Goal: Information Seeking & Learning: Learn about a topic

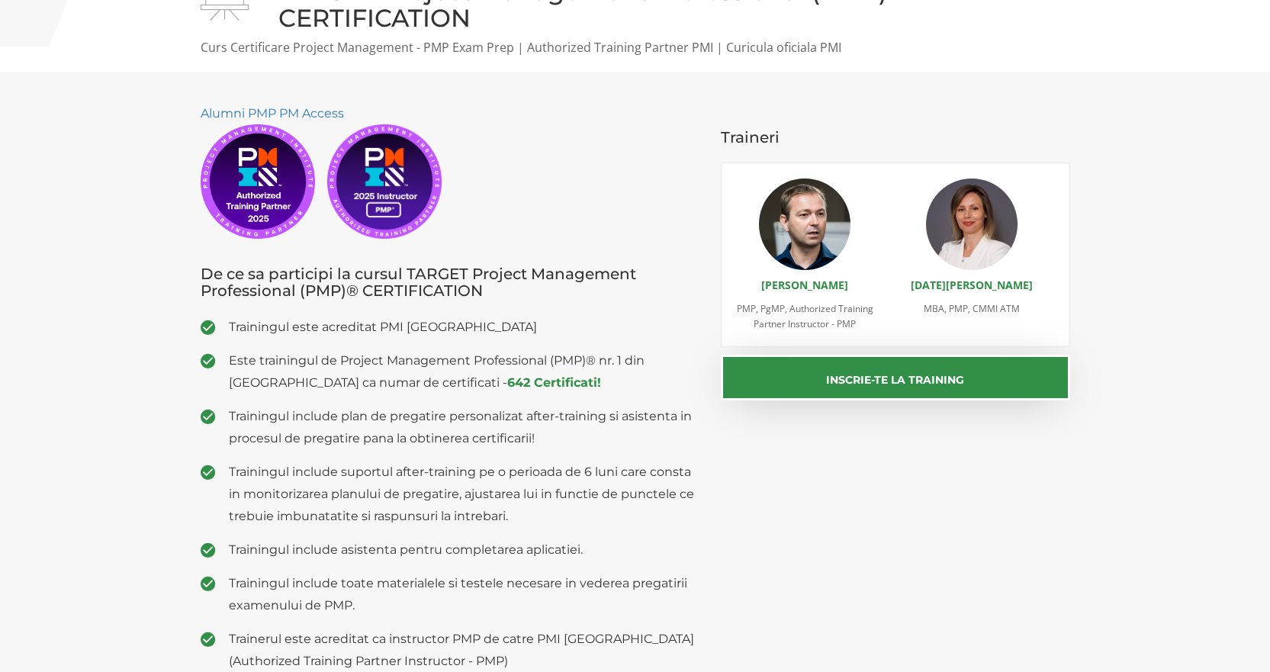
scroll to position [153, 0]
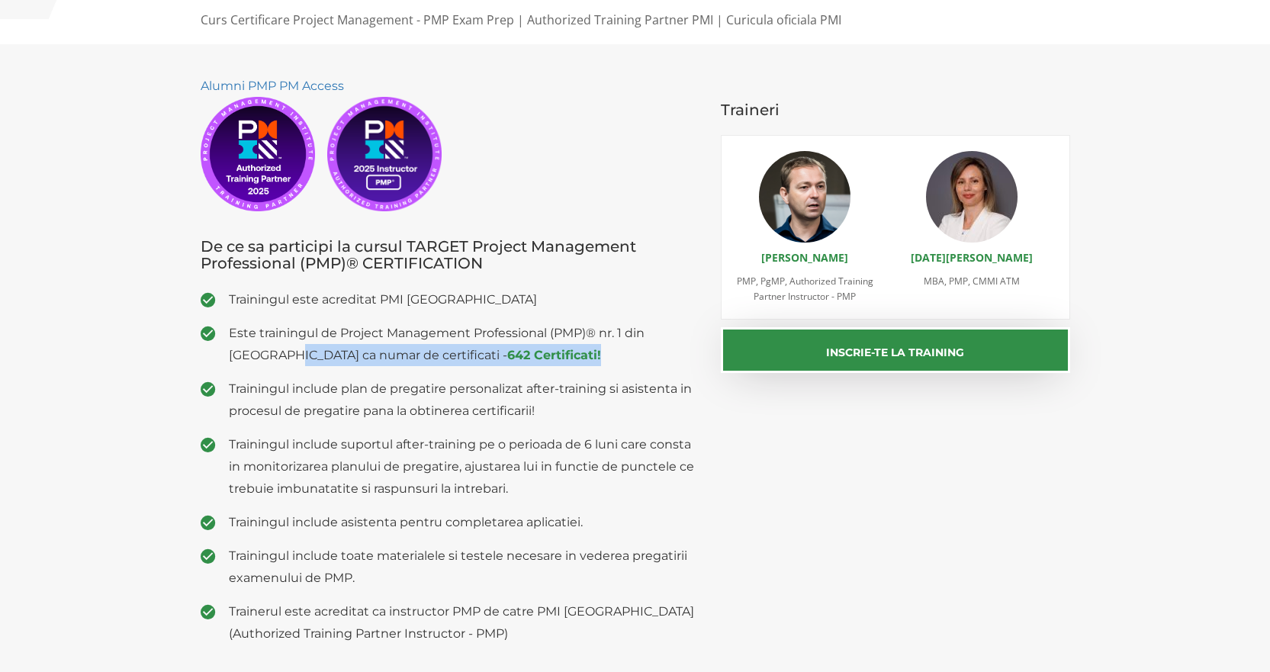
drag, startPoint x: 296, startPoint y: 354, endPoint x: 604, endPoint y: 360, distance: 308.2
click at [591, 361] on span "Este trainingul de Project Management Professional (PMP)® nr. 1 din Romania ca …" at bounding box center [464, 344] width 470 height 44
click at [649, 355] on span "Este trainingul de Project Management Professional (PMP)® nr. 1 din Romania ca …" at bounding box center [464, 344] width 470 height 44
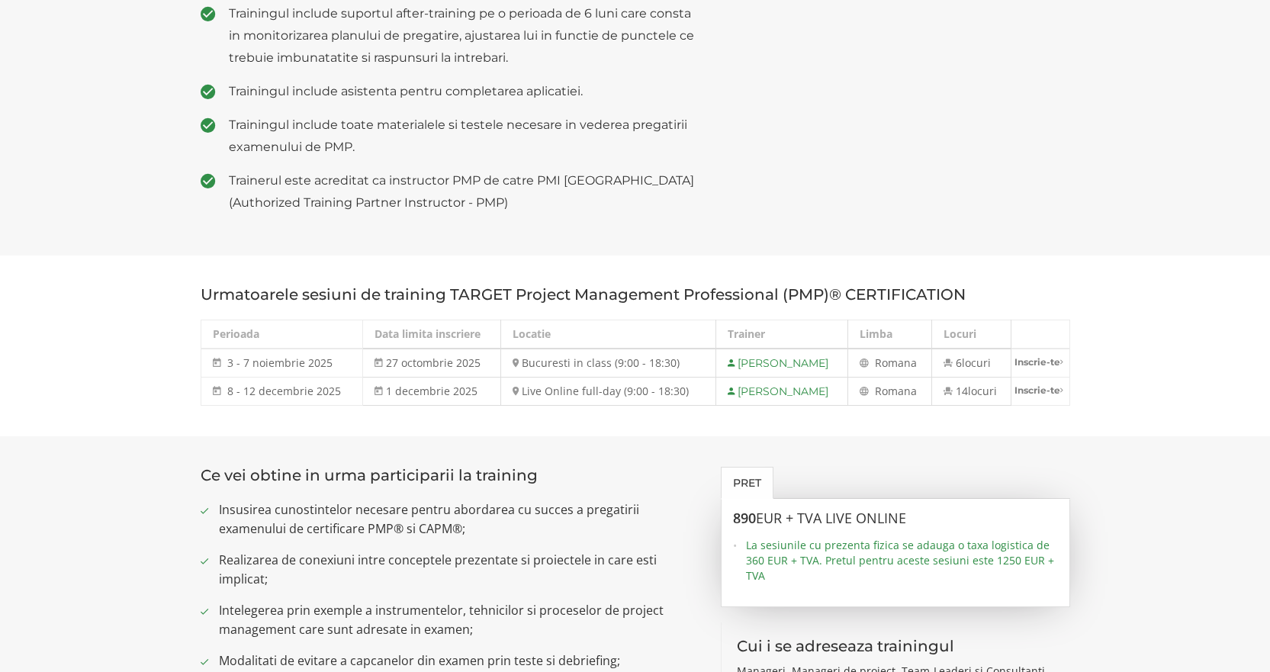
scroll to position [610, 0]
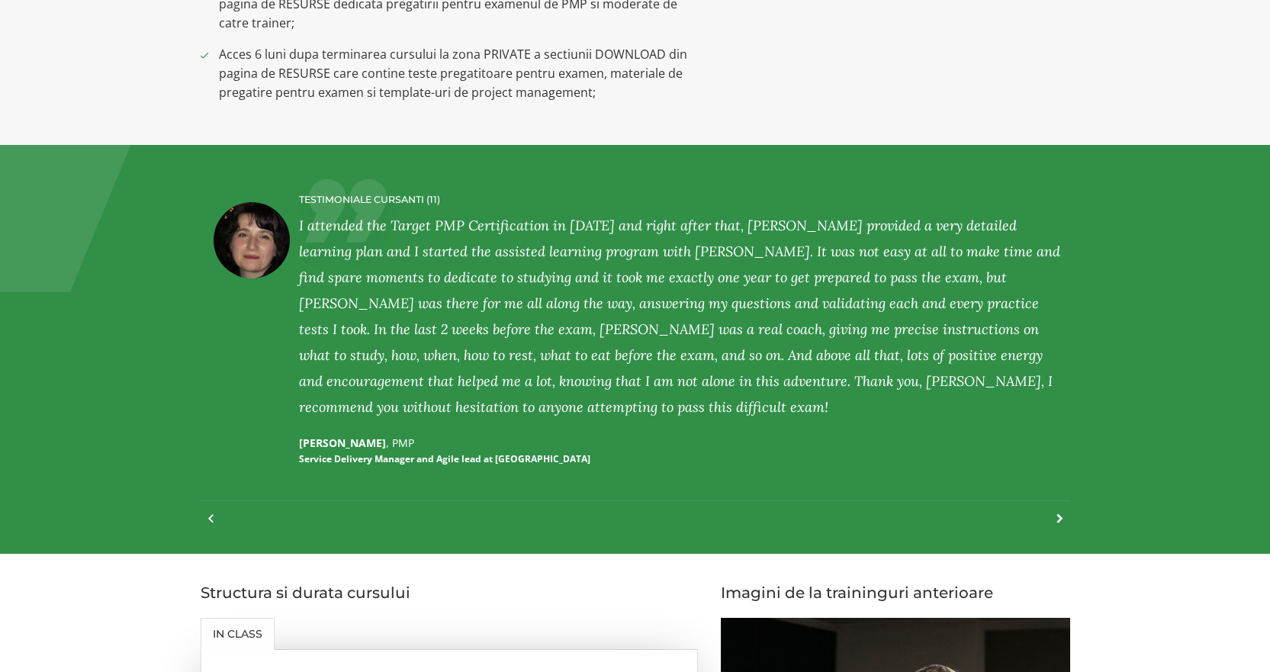
scroll to position [1602, 0]
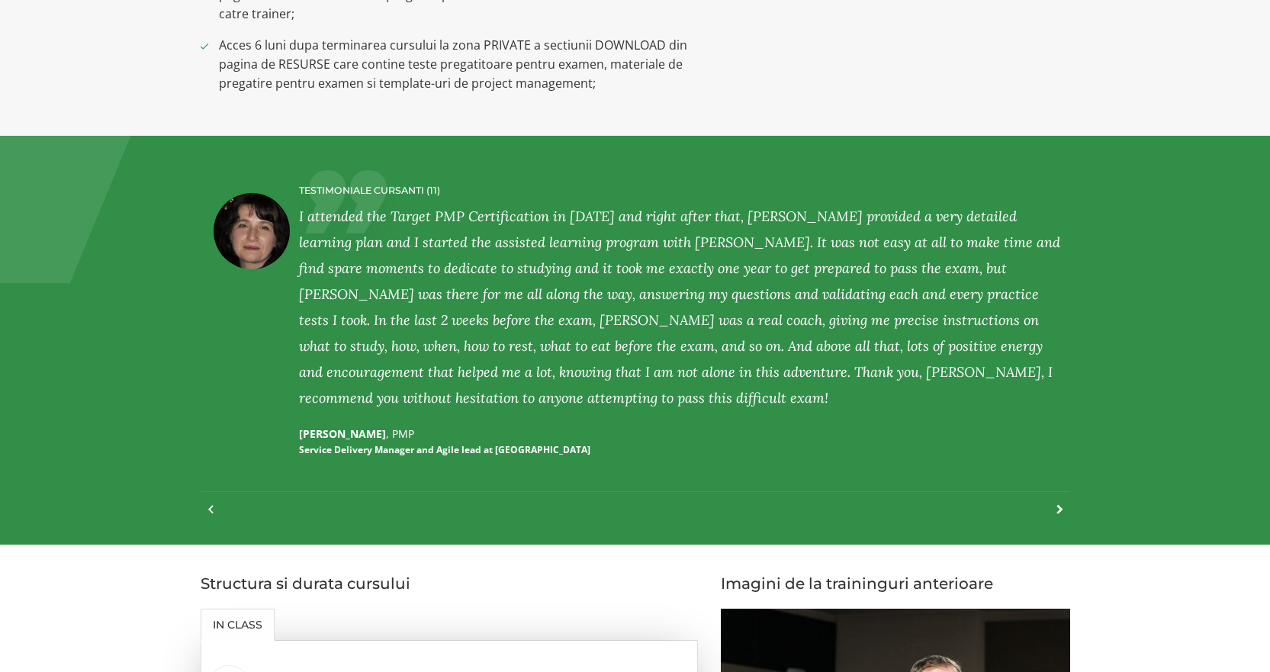
click at [1055, 509] on div at bounding box center [1052, 517] width 21 height 34
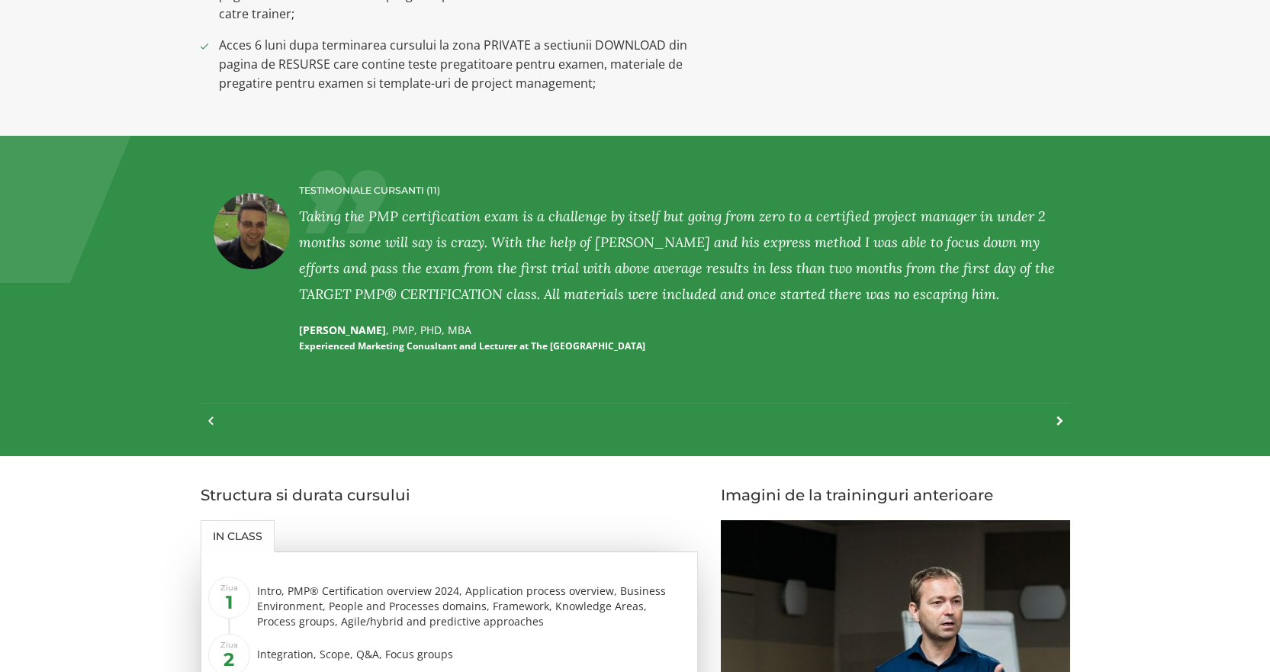
click at [1059, 416] on div at bounding box center [1052, 429] width 21 height 34
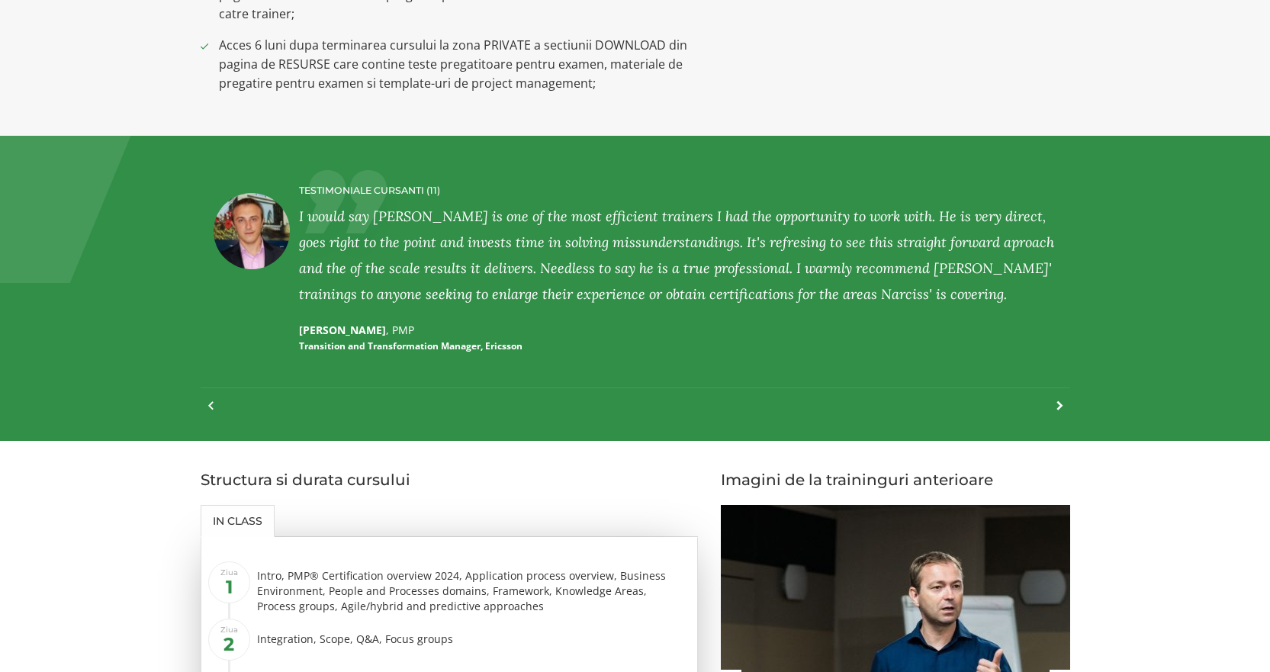
click at [1059, 410] on div at bounding box center [1052, 414] width 21 height 34
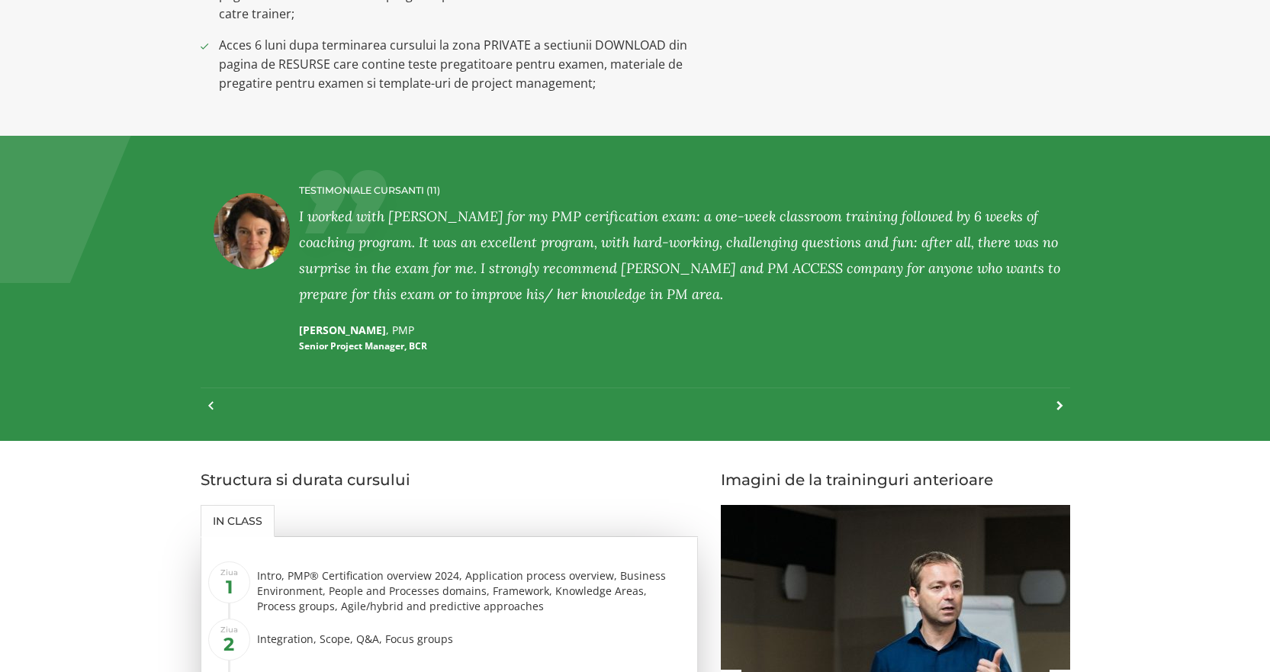
click at [1062, 403] on div at bounding box center [1052, 414] width 21 height 34
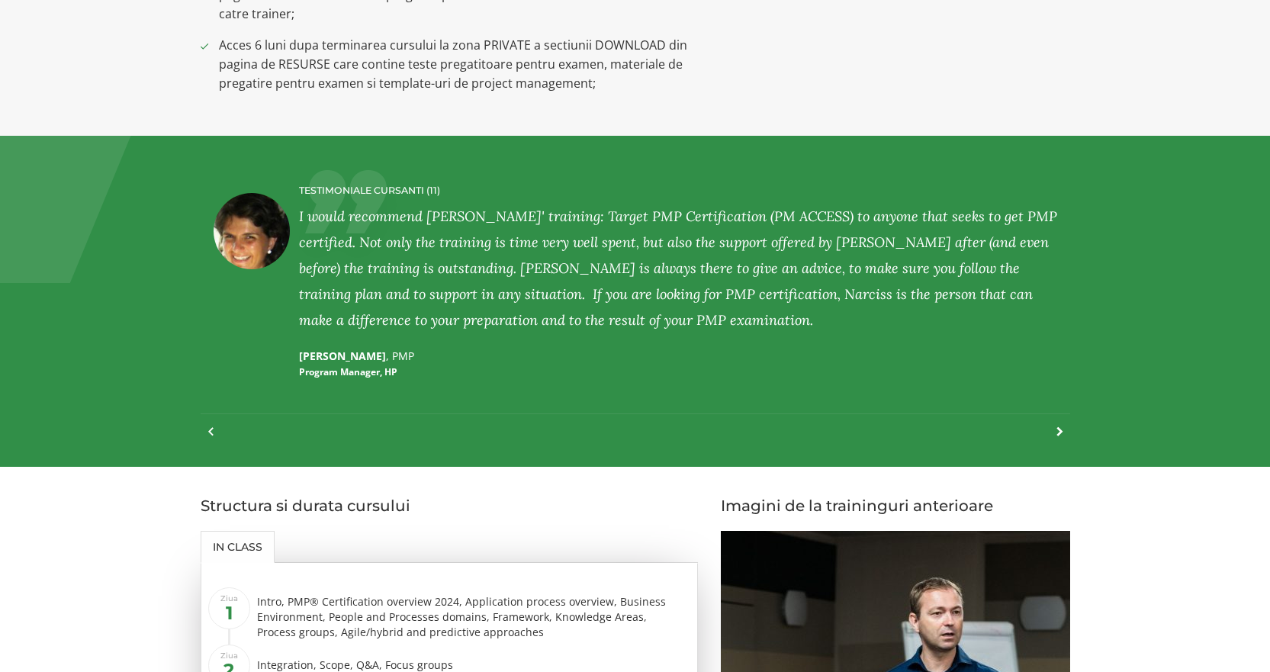
click at [1062, 403] on div "TESTIMONIALE CURSANTI (11) LILIANA PETER , PMP Service Delivery Manager and Agi…" at bounding box center [635, 301] width 869 height 270
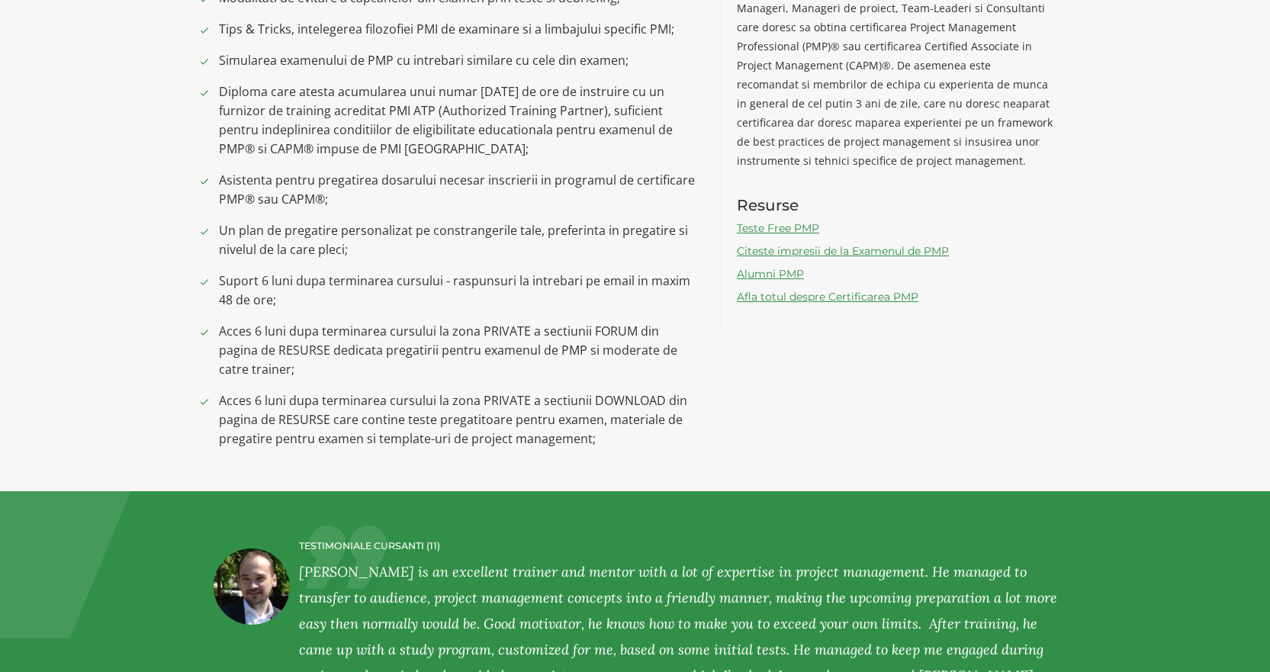
scroll to position [1094, 0]
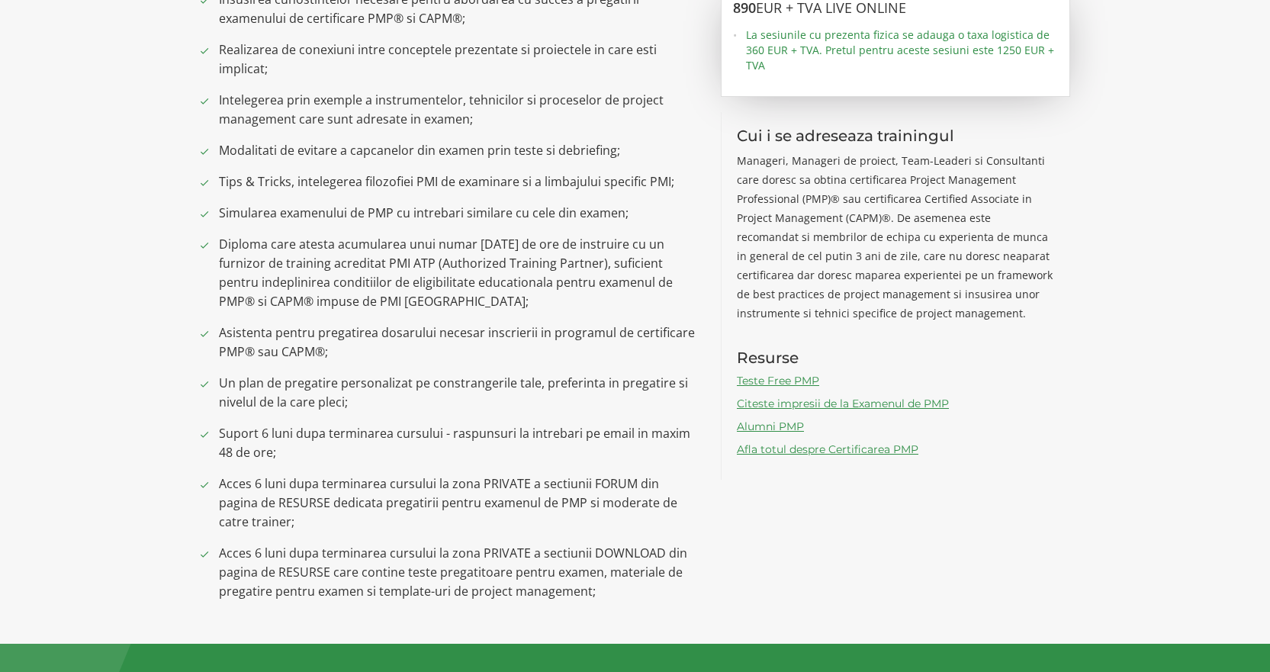
click at [781, 377] on link "Teste Free PMP" at bounding box center [778, 381] width 82 height 14
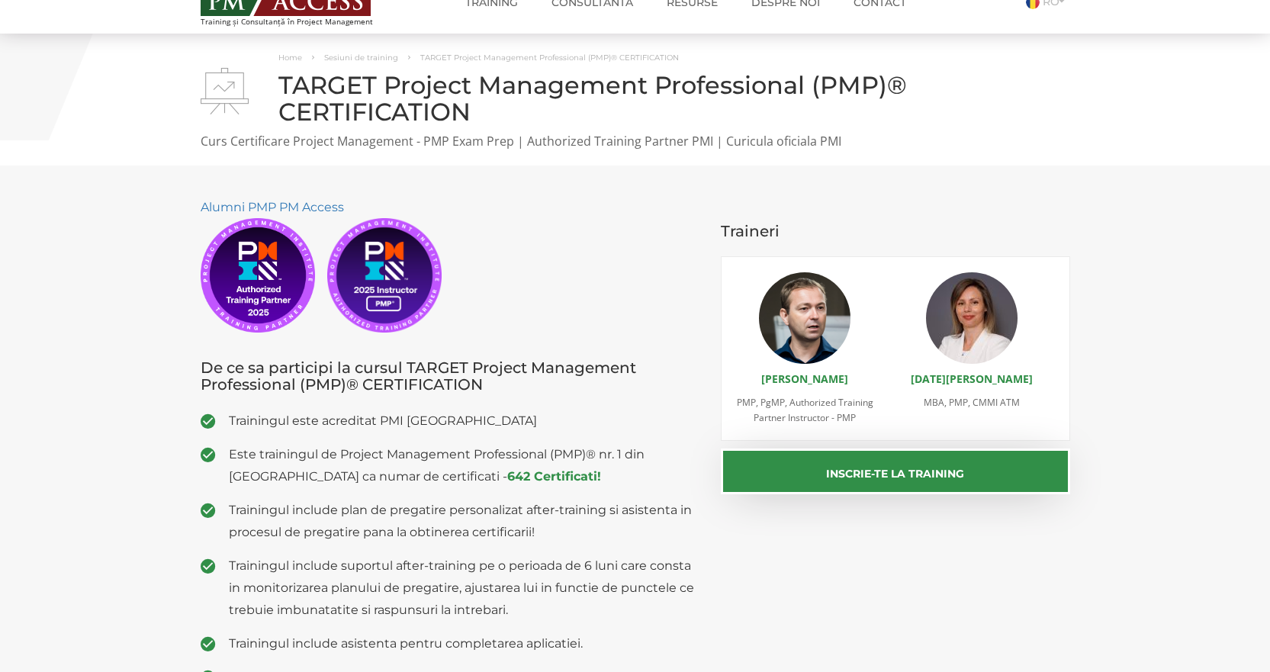
scroll to position [0, 0]
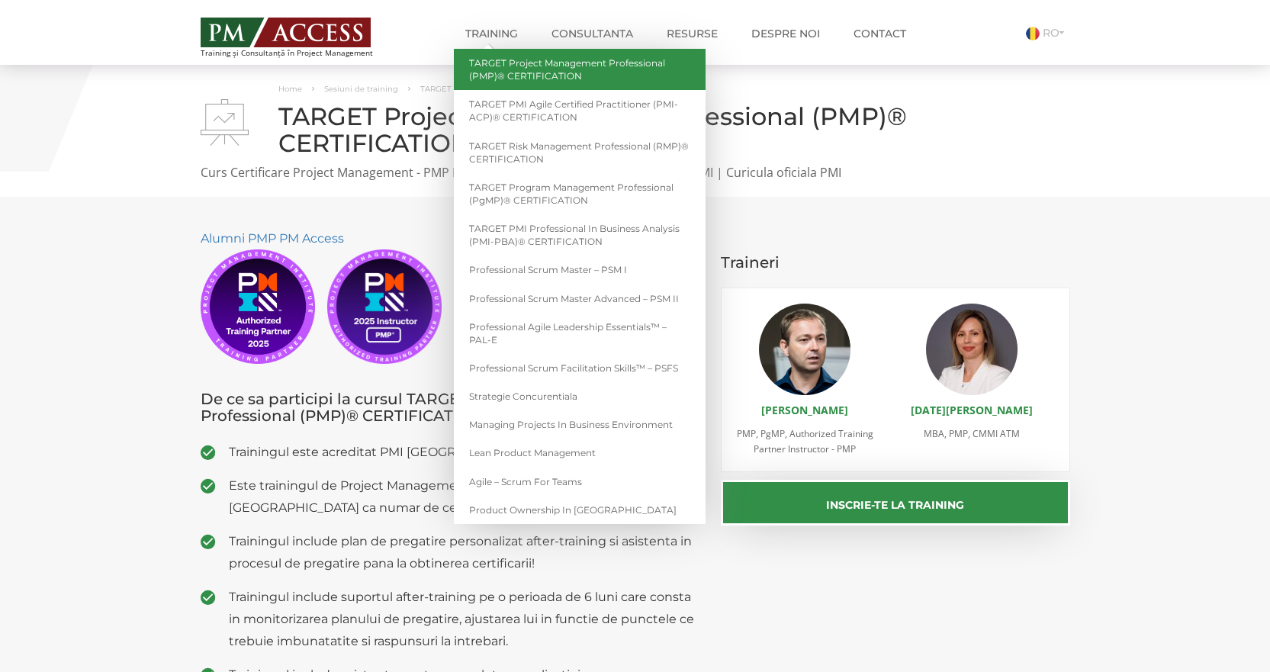
click at [546, 63] on link "TARGET Project Management Professional (PMP)® CERTIFICATION" at bounding box center [580, 69] width 252 height 41
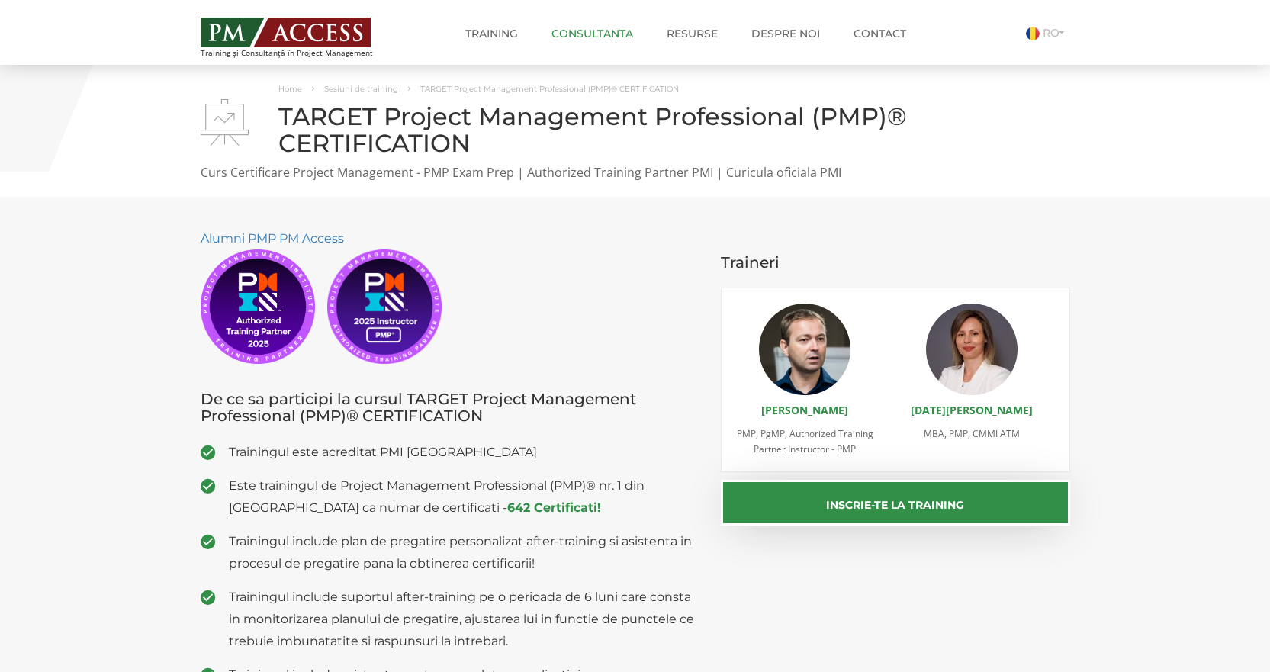
click at [593, 31] on link "Consultanta" at bounding box center [592, 33] width 104 height 31
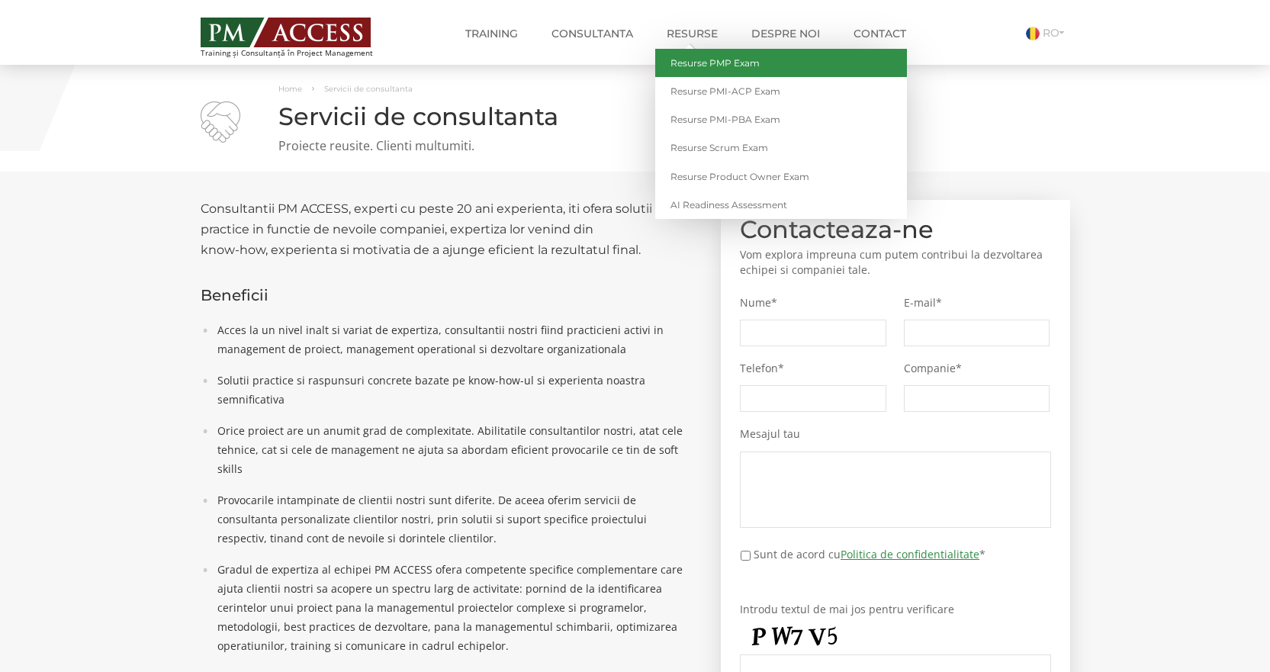
click at [697, 56] on link "Resurse PMP Exam" at bounding box center [781, 63] width 252 height 28
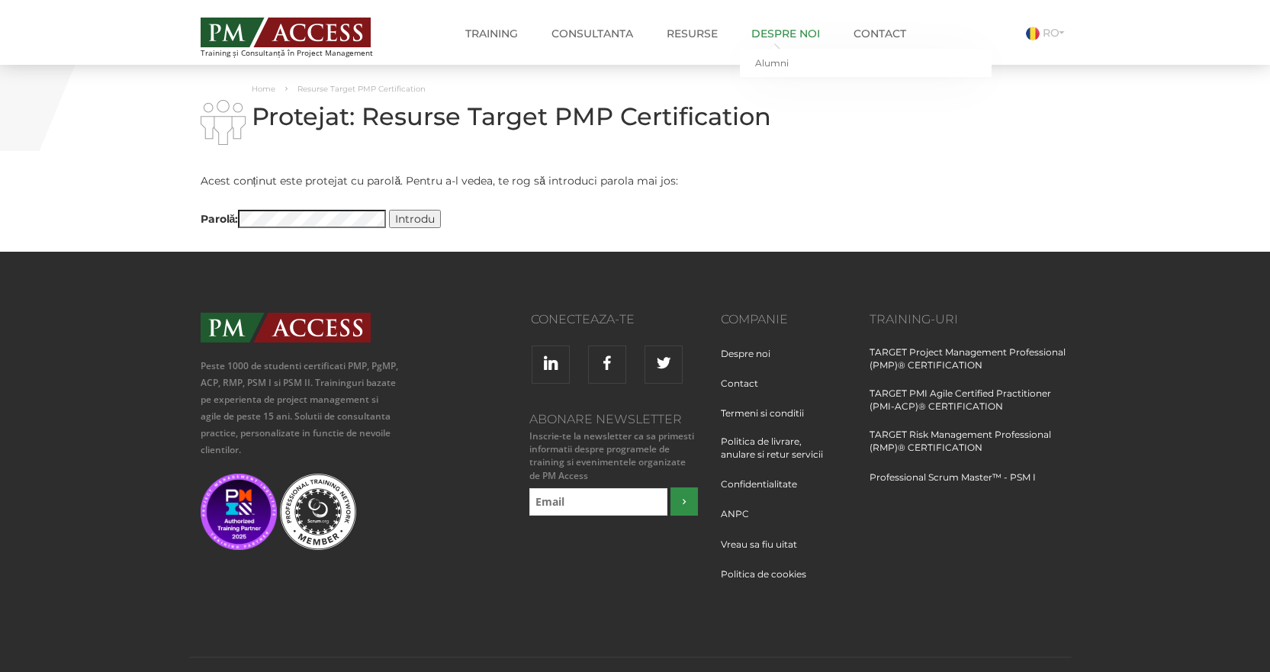
click at [777, 32] on link "Despre noi" at bounding box center [786, 33] width 92 height 31
